Goal: Task Accomplishment & Management: Use online tool/utility

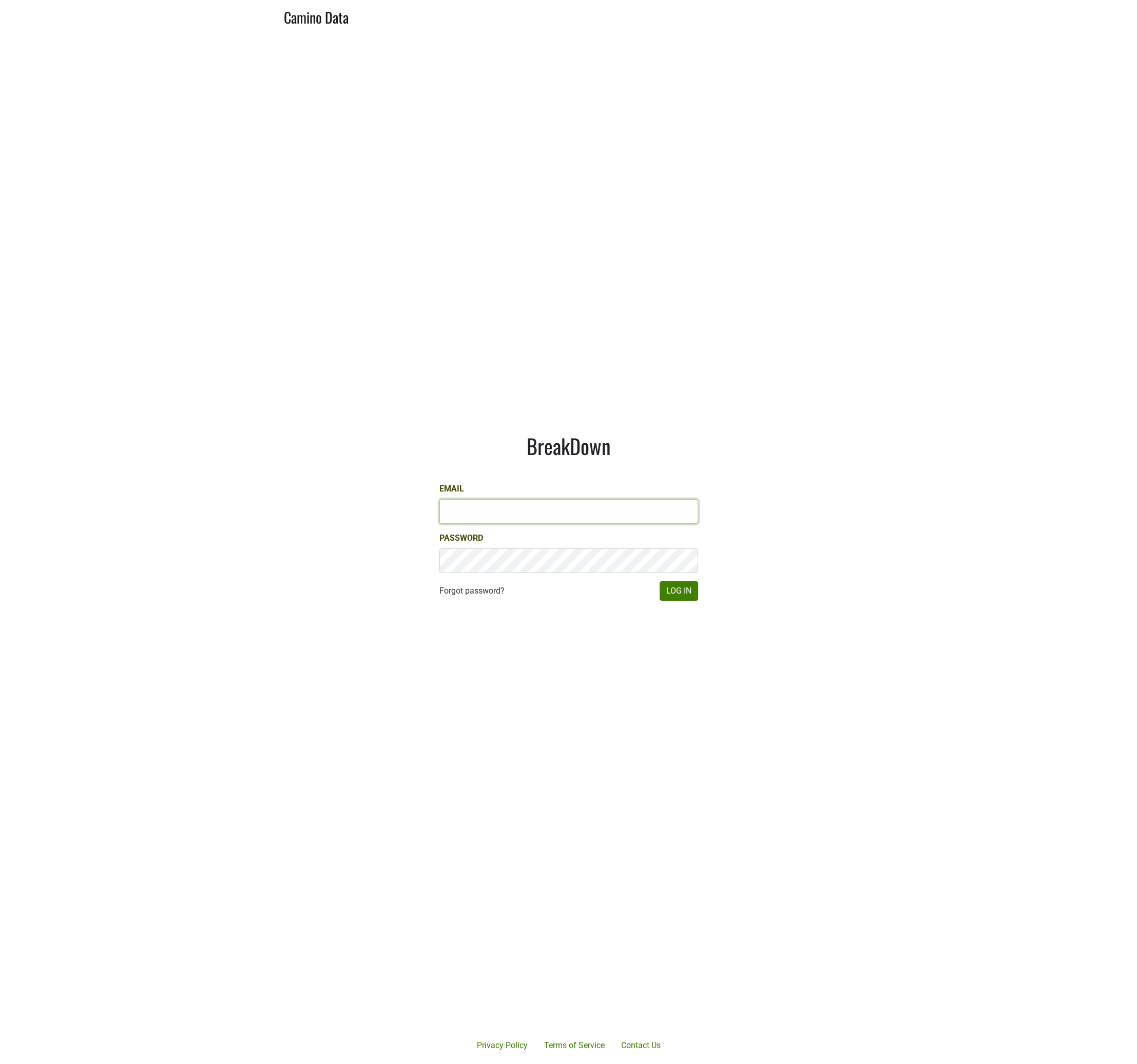
type input "[PERSON_NAME][EMAIL_ADDRESS][DOMAIN_NAME]"
click at [672, 594] on button "Log In" at bounding box center [678, 591] width 39 height 20
type input "[PERSON_NAME][EMAIL_ADDRESS][DOMAIN_NAME]"
click at [681, 668] on main "BreakDown Email [PERSON_NAME][EMAIL_ADDRESS][DOMAIN_NAME] Password Forgot passw…" at bounding box center [568, 517] width 1137 height 969
click at [678, 590] on button "Log In" at bounding box center [678, 591] width 39 height 20
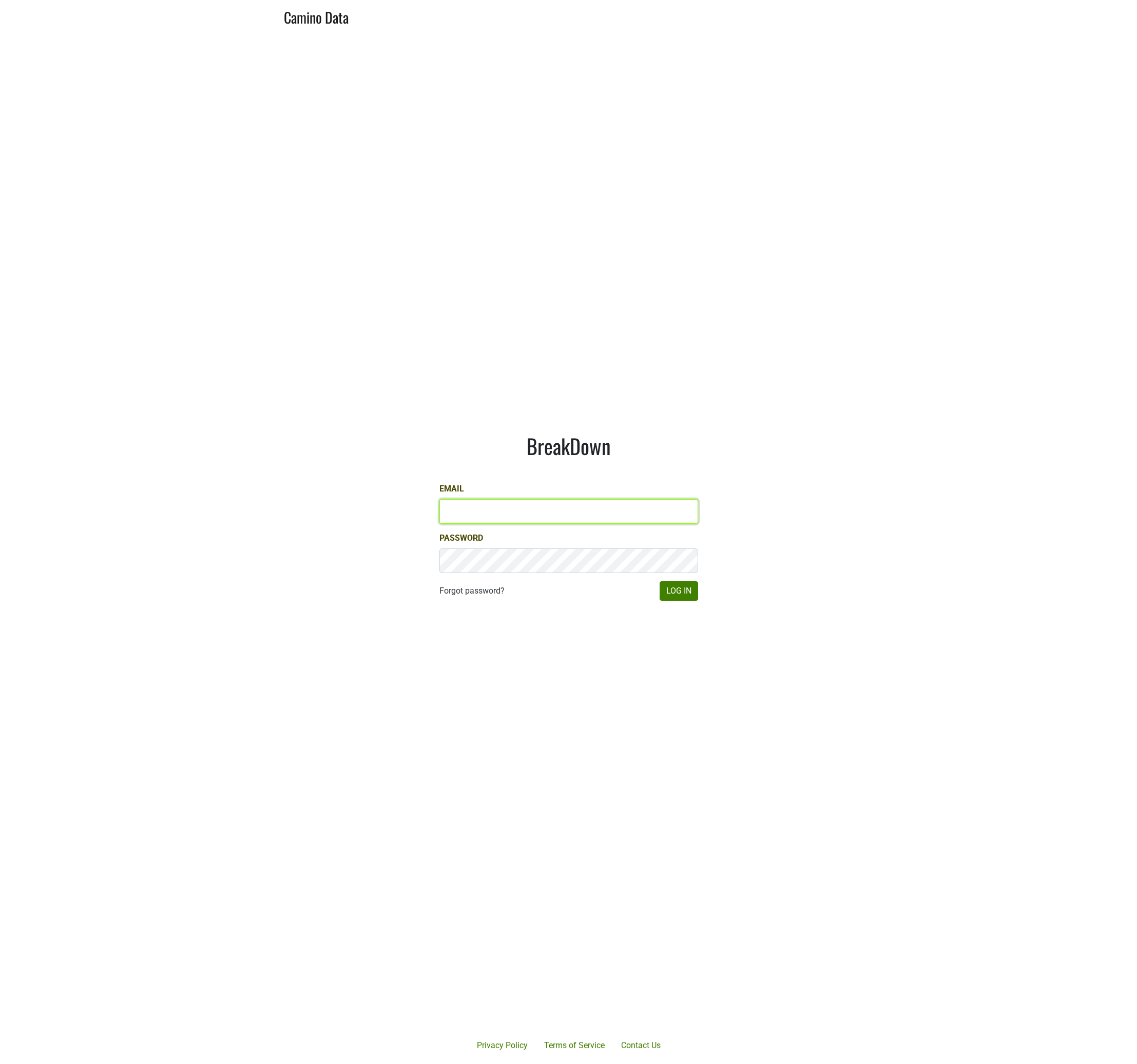
type input "maggie@dumol.com"
click at [720, 714] on main "BreakDown Email maggie@dumol.com Password Forgot password? Log In" at bounding box center [568, 517] width 1137 height 969
click at [681, 594] on button "Log In" at bounding box center [678, 591] width 39 height 20
click at [884, 289] on main "BreakDown Email [PERSON_NAME][EMAIL_ADDRESS][DOMAIN_NAME] Password Forgot passw…" at bounding box center [568, 517] width 1137 height 969
type input "Dave@caminodata.com"
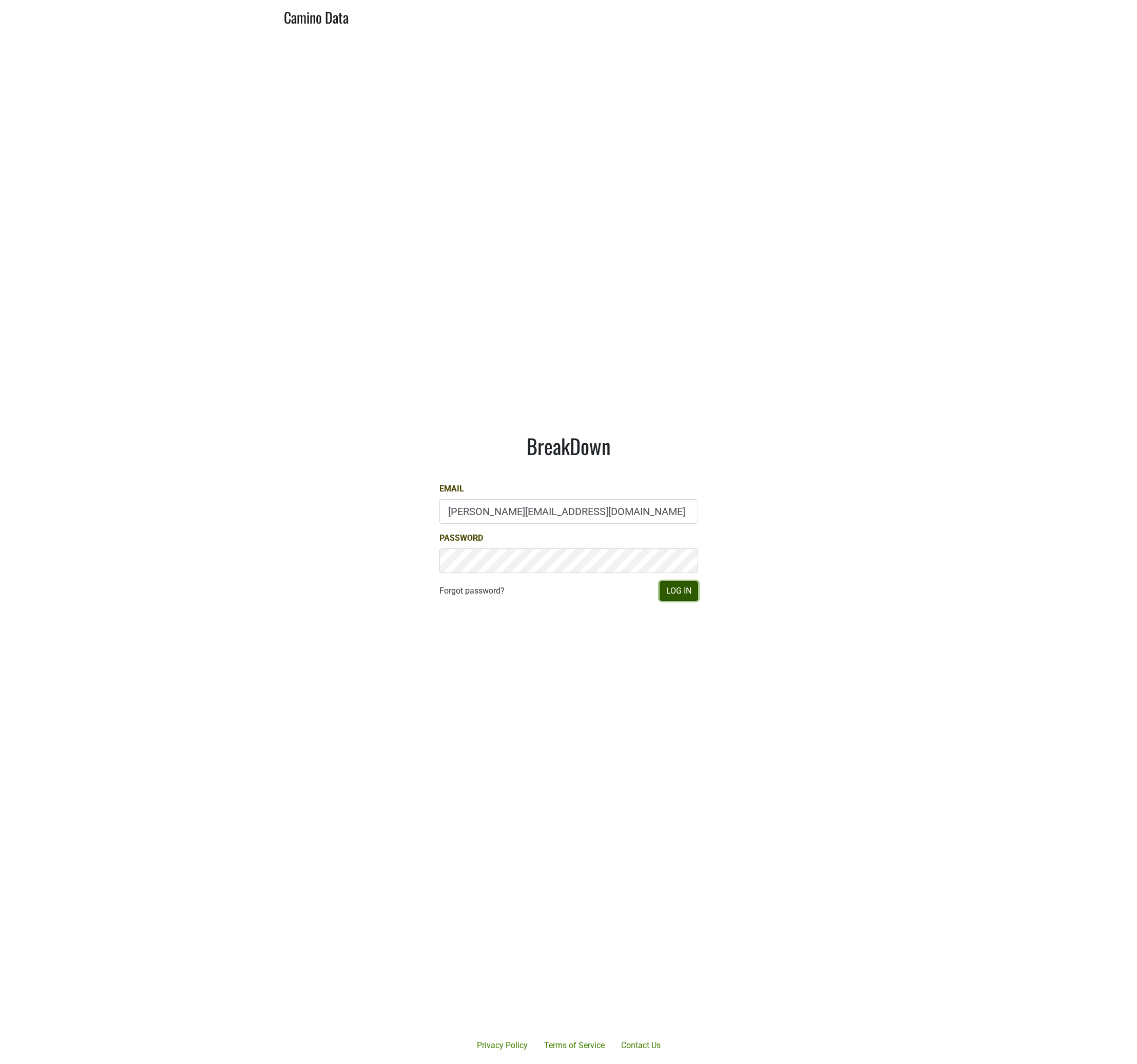
click at [688, 595] on button "Log In" at bounding box center [678, 591] width 39 height 20
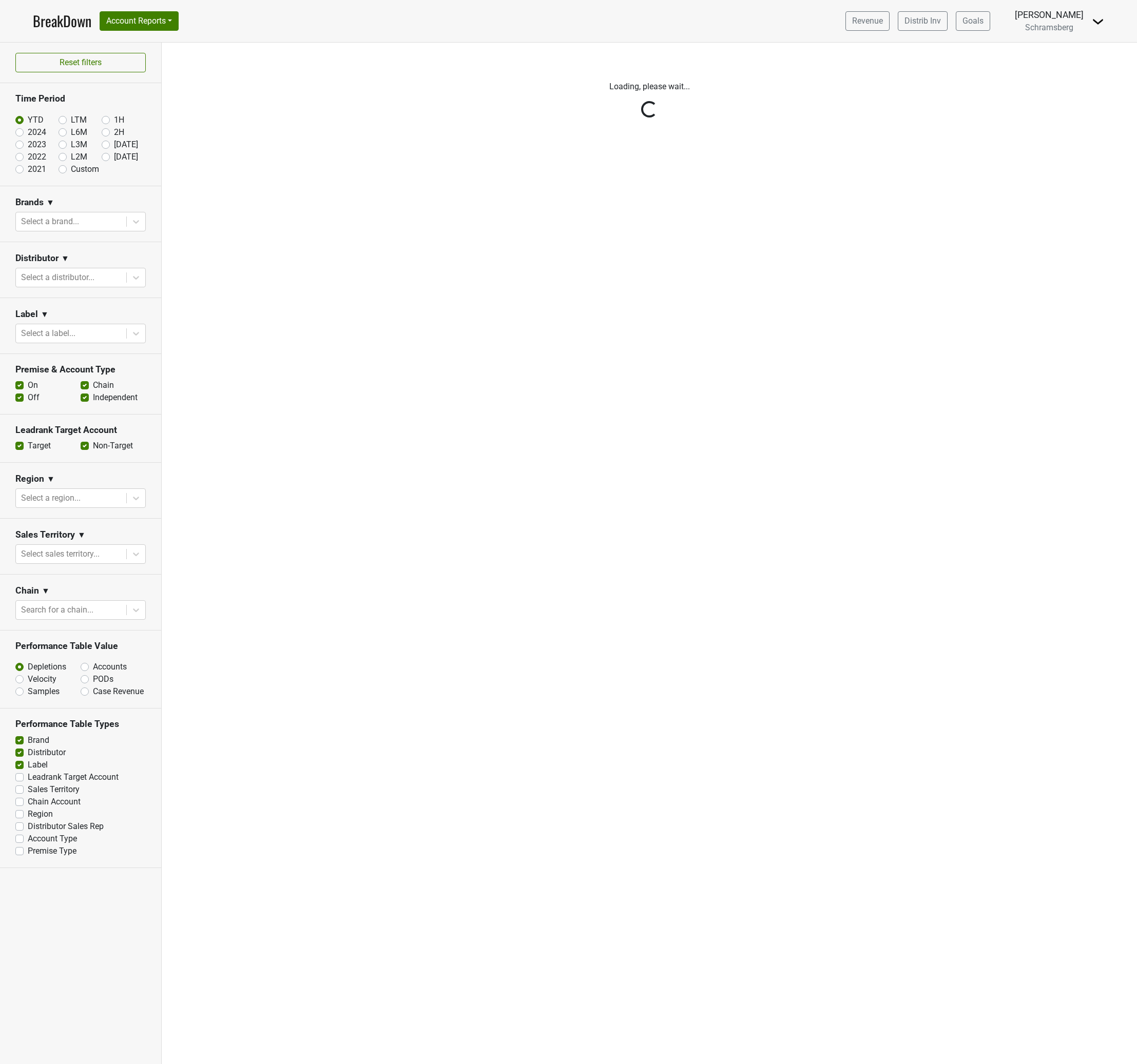
click at [299, 489] on div "Filters Loading, please wait..." at bounding box center [649, 553] width 975 height 1021
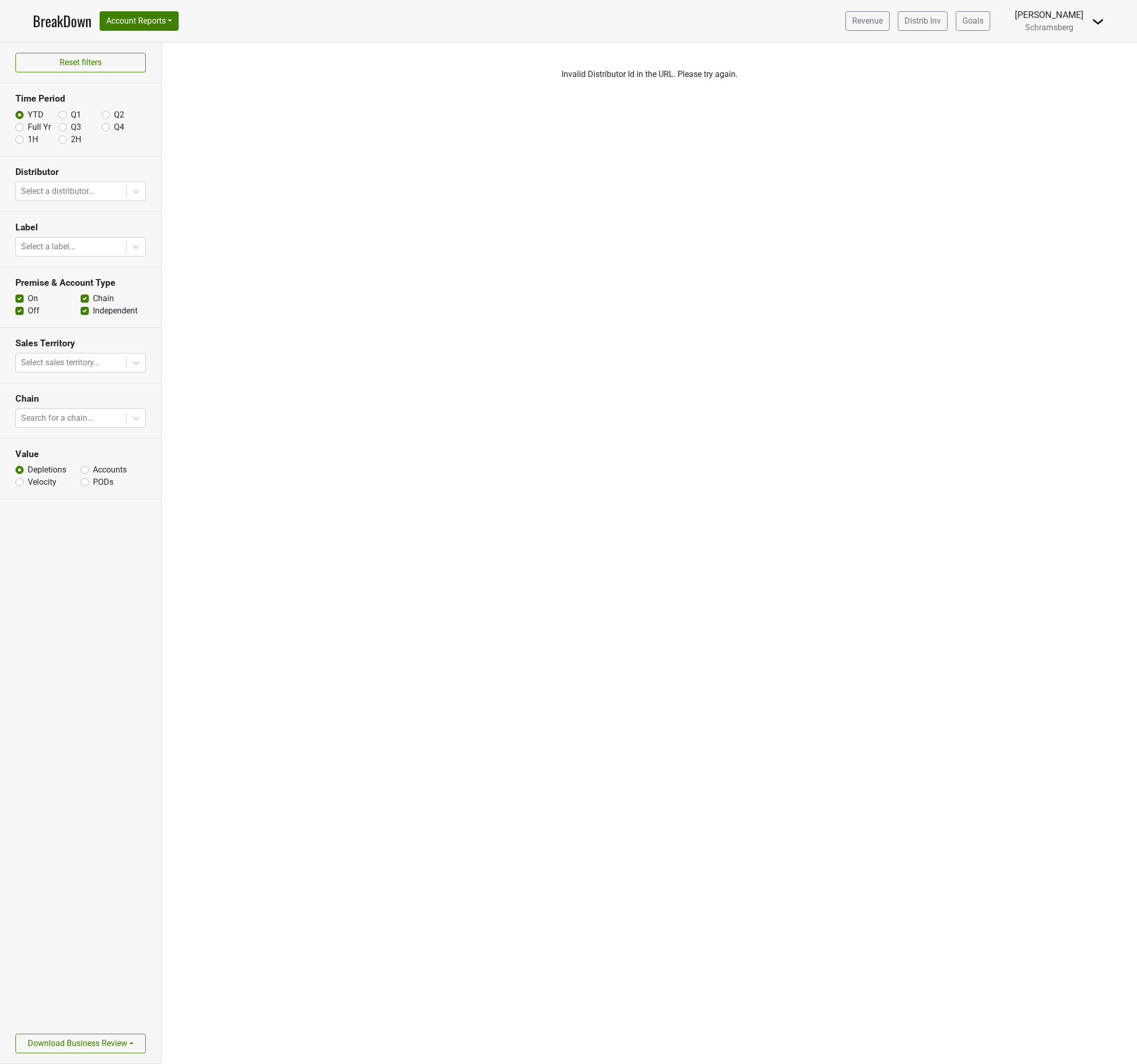
click at [530, 301] on div "Filters Invalid Distributor Id in the URL. Please try again." at bounding box center [649, 553] width 975 height 1021
click at [401, 230] on div "Filters Invalid Distributor Id in the URL. Please try again." at bounding box center [649, 553] width 975 height 1021
click at [1100, 23] on img at bounding box center [1098, 21] width 13 height 13
click at [1055, 120] on div "Filters Invalid Distributor Id in the URL. Please try again." at bounding box center [649, 553] width 975 height 1021
click at [1098, 22] on img at bounding box center [1098, 21] width 13 height 13
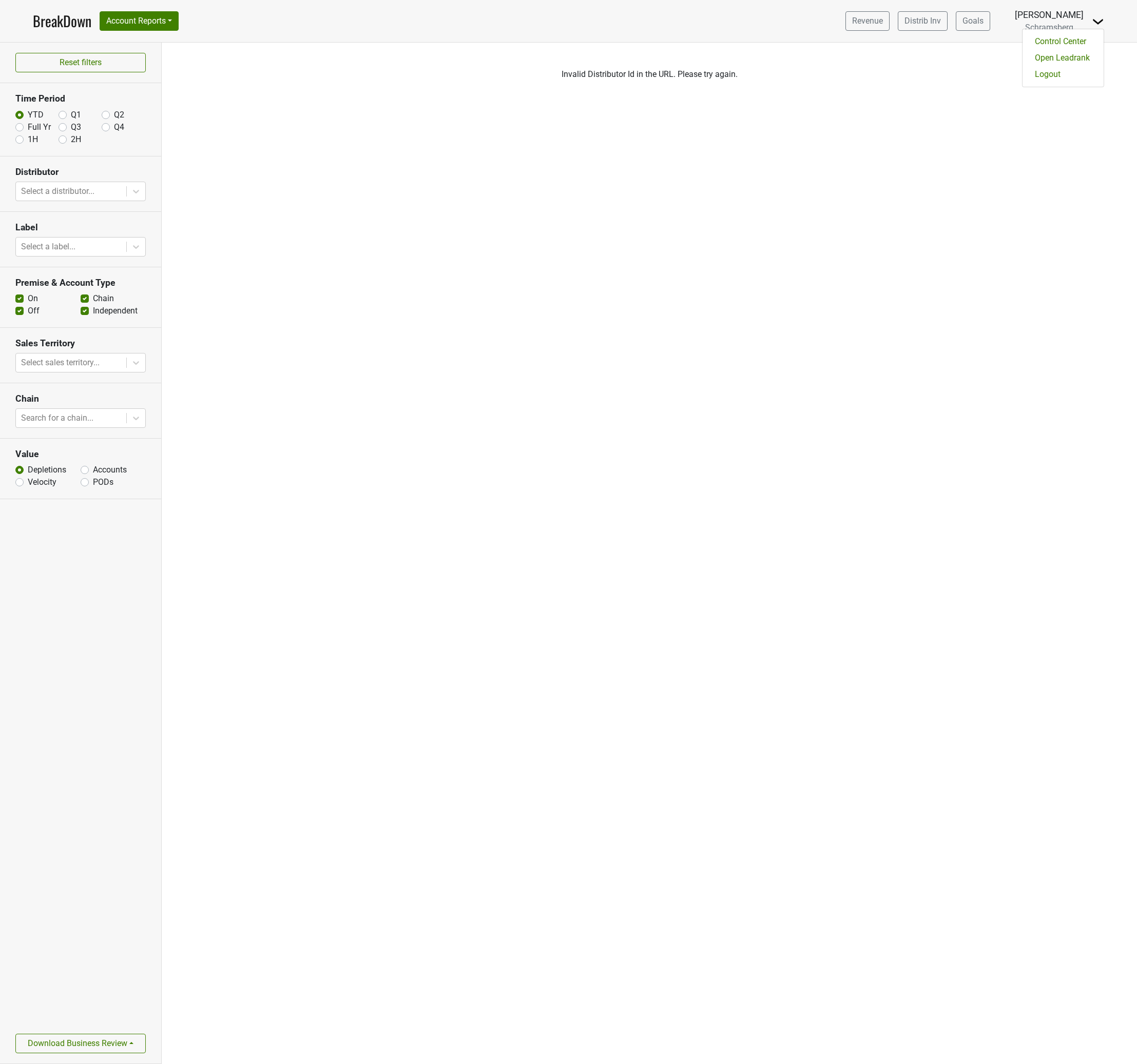
click at [989, 194] on div "Filters Invalid Distributor Id in the URL. Please try again." at bounding box center [649, 553] width 975 height 1021
click at [1098, 19] on img at bounding box center [1098, 21] width 13 height 13
click at [1013, 56] on div "Filters Invalid Distributor Id in the URL. Please try again." at bounding box center [649, 553] width 975 height 1021
click at [704, 248] on div "Filters Invalid Distributor Id in the URL. Please try again." at bounding box center [649, 553] width 975 height 1021
